Goal: Task Accomplishment & Management: Use online tool/utility

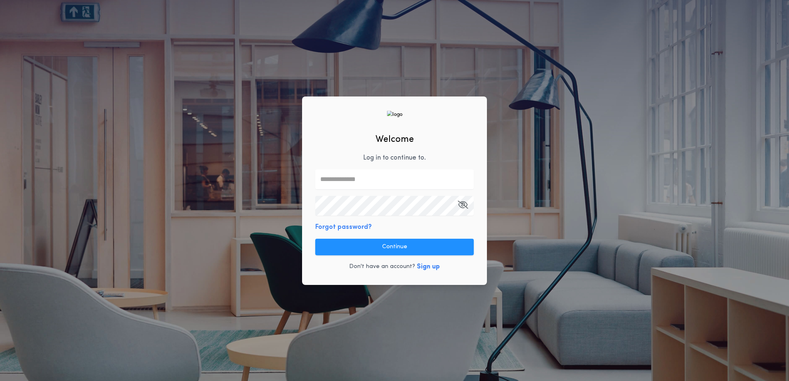
click at [367, 163] on p "Log in to continue to ." at bounding box center [394, 158] width 63 height 10
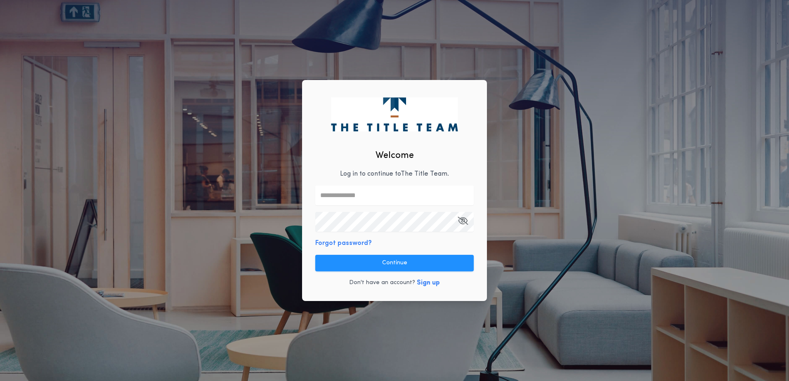
click at [369, 198] on input "text" at bounding box center [394, 196] width 158 height 20
type input "**********"
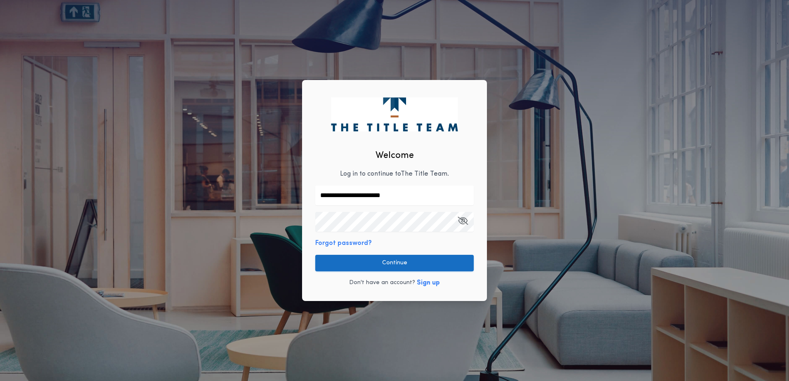
click at [397, 264] on button "Continue" at bounding box center [394, 263] width 158 height 17
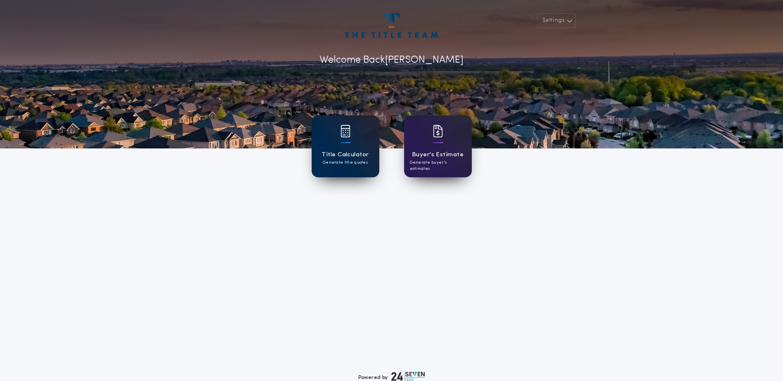
click at [355, 144] on div "Title Calculator Generate title quotes" at bounding box center [346, 147] width 68 height 62
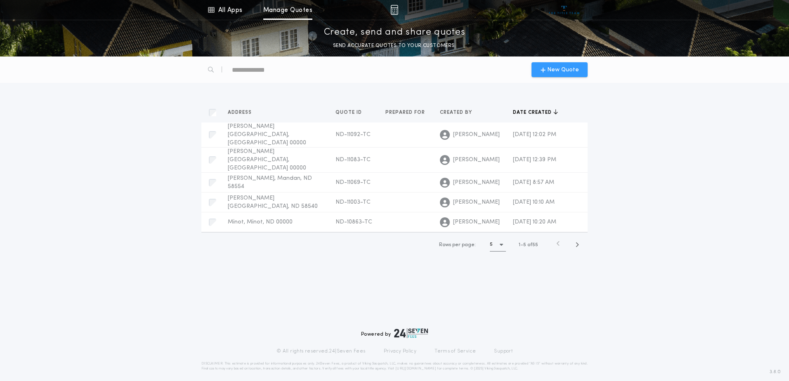
click at [546, 66] on span "New Quote" at bounding box center [560, 70] width 38 height 9
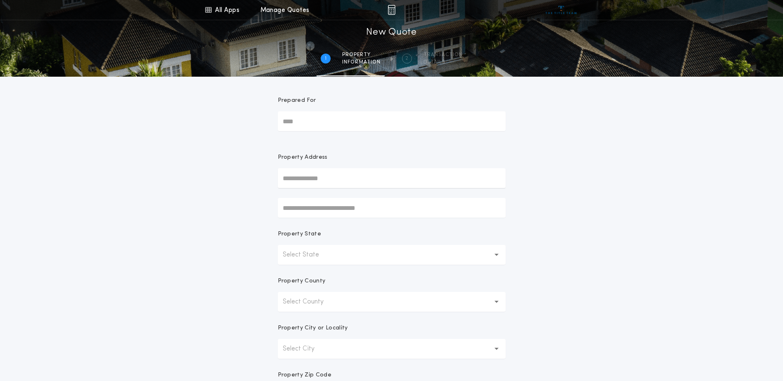
click at [320, 174] on input "text" at bounding box center [392, 178] width 228 height 20
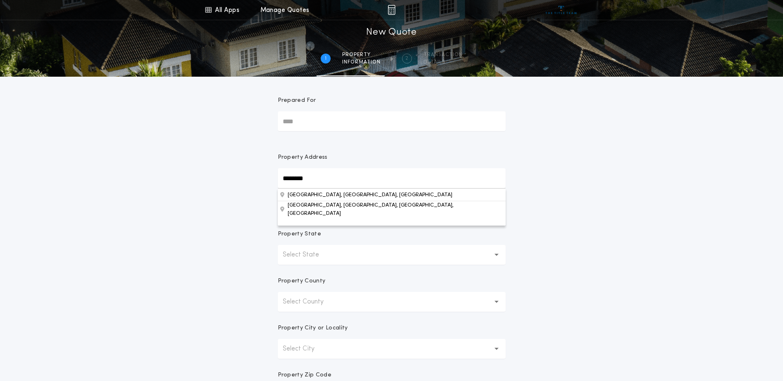
type input "********"
click at [239, 217] on div "All Apps Title Calculator Buyer's Estimate Menu All Apps Manage Quotes 1 /2 New…" at bounding box center [391, 236] width 783 height 472
click at [312, 186] on input "********" at bounding box center [392, 178] width 228 height 20
click at [316, 197] on button "[GEOGRAPHIC_DATA], [GEOGRAPHIC_DATA], [GEOGRAPHIC_DATA]" at bounding box center [392, 195] width 228 height 12
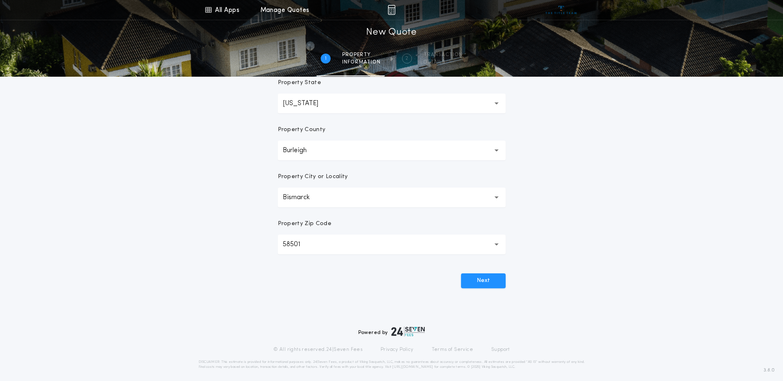
scroll to position [156, 0]
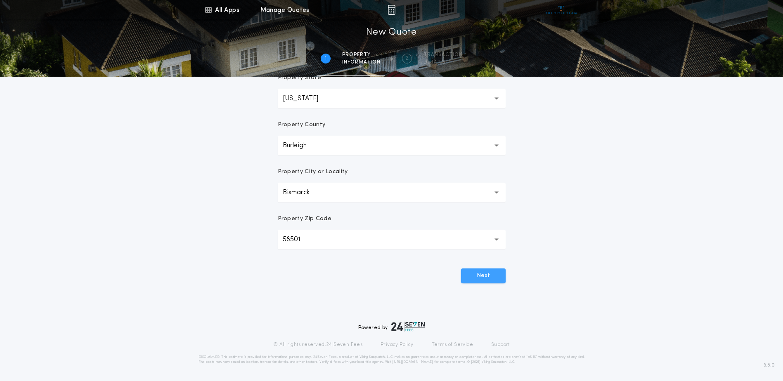
click at [474, 276] on button "Next" at bounding box center [483, 276] width 45 height 15
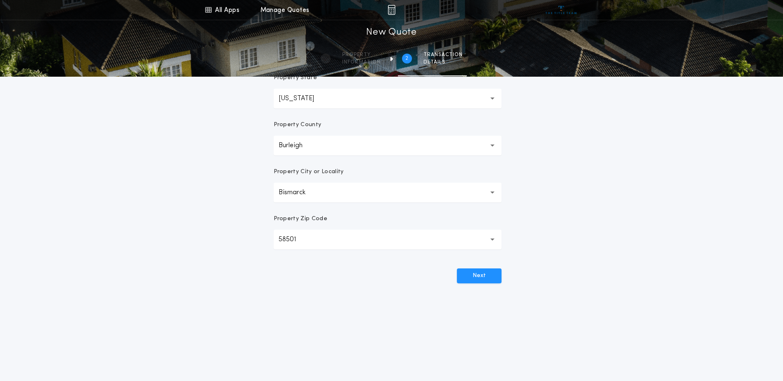
scroll to position [0, 0]
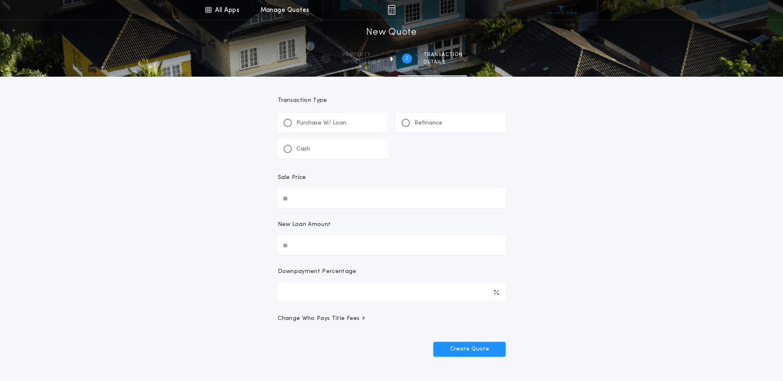
click at [412, 124] on div "Refinance" at bounding box center [421, 123] width 41 height 9
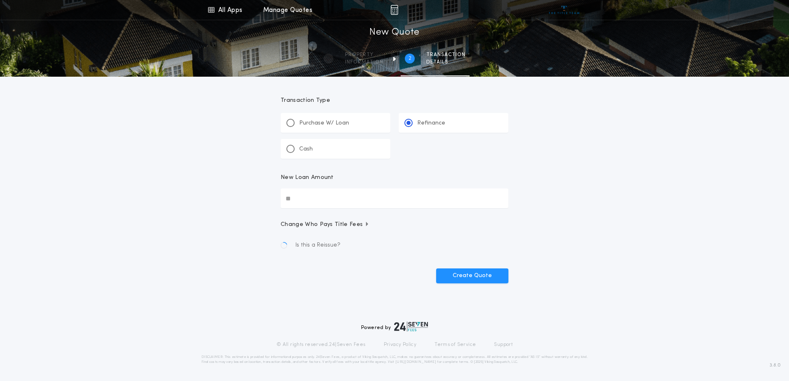
click at [356, 195] on input "New Loan Amount" at bounding box center [395, 199] width 228 height 20
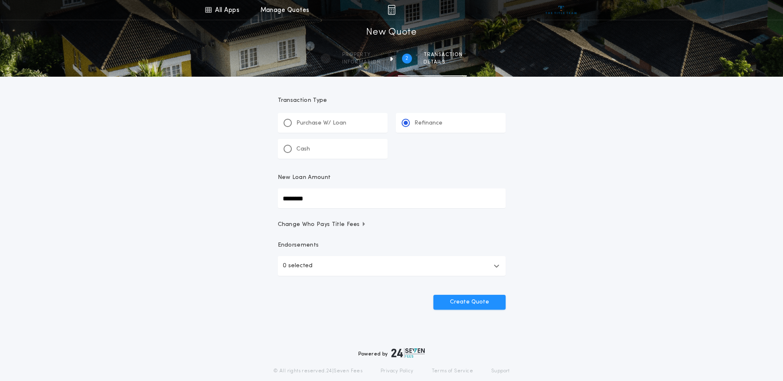
type input "********"
click at [344, 308] on div "Create Quote" at bounding box center [392, 298] width 228 height 21
click at [467, 304] on button "Create Quote" at bounding box center [469, 302] width 72 height 15
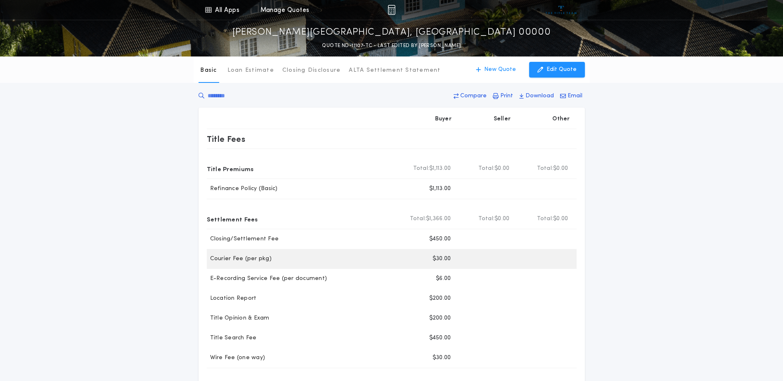
scroll to position [41, 0]
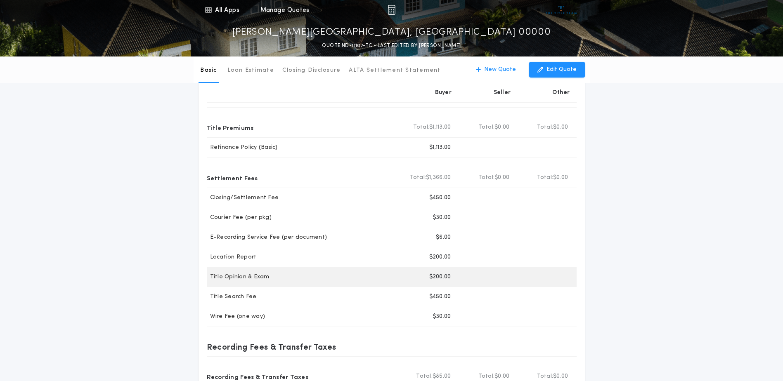
click at [523, 281] on div at bounding box center [545, 277] width 59 height 20
